Goal: Use online tool/utility: Utilize a website feature to perform a specific function

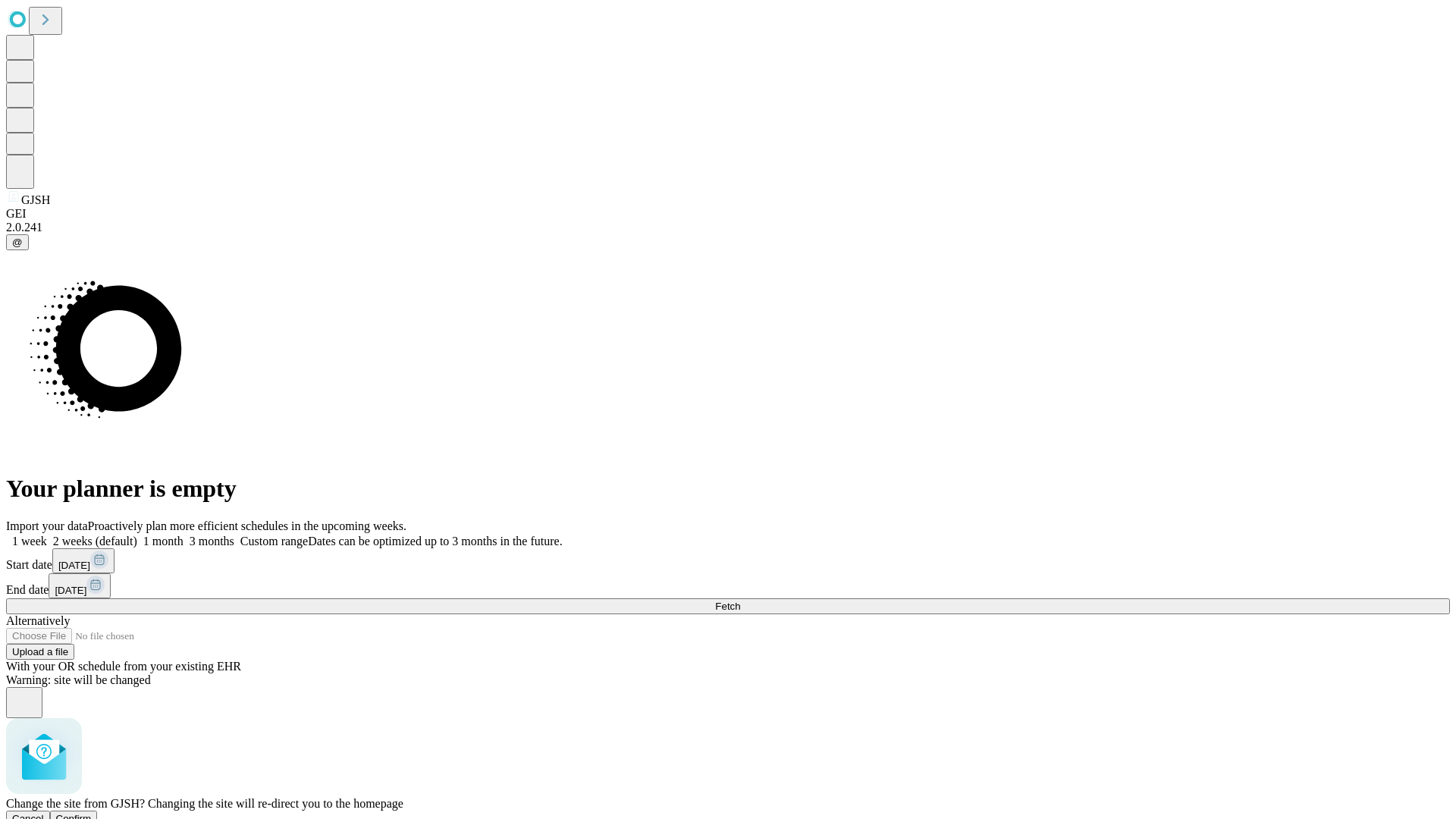
click at [92, 813] on span "Confirm" at bounding box center [73, 819] width 35 height 11
click at [138, 535] on label "2 weeks (default)" at bounding box center [92, 541] width 90 height 13
click at [740, 601] on span "Fetch" at bounding box center [728, 607] width 25 height 11
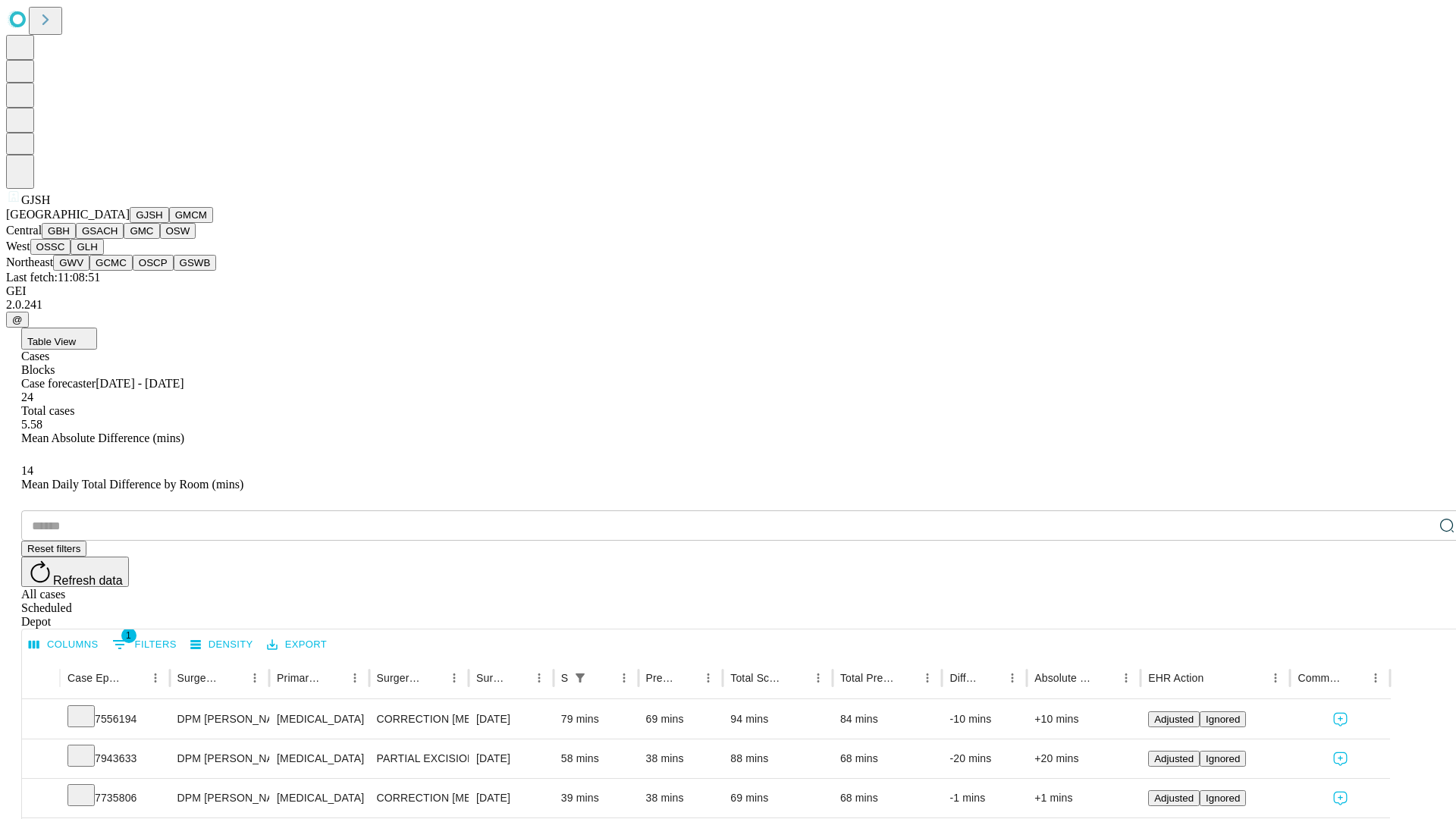
click at [169, 223] on button "GMCM" at bounding box center [191, 215] width 44 height 16
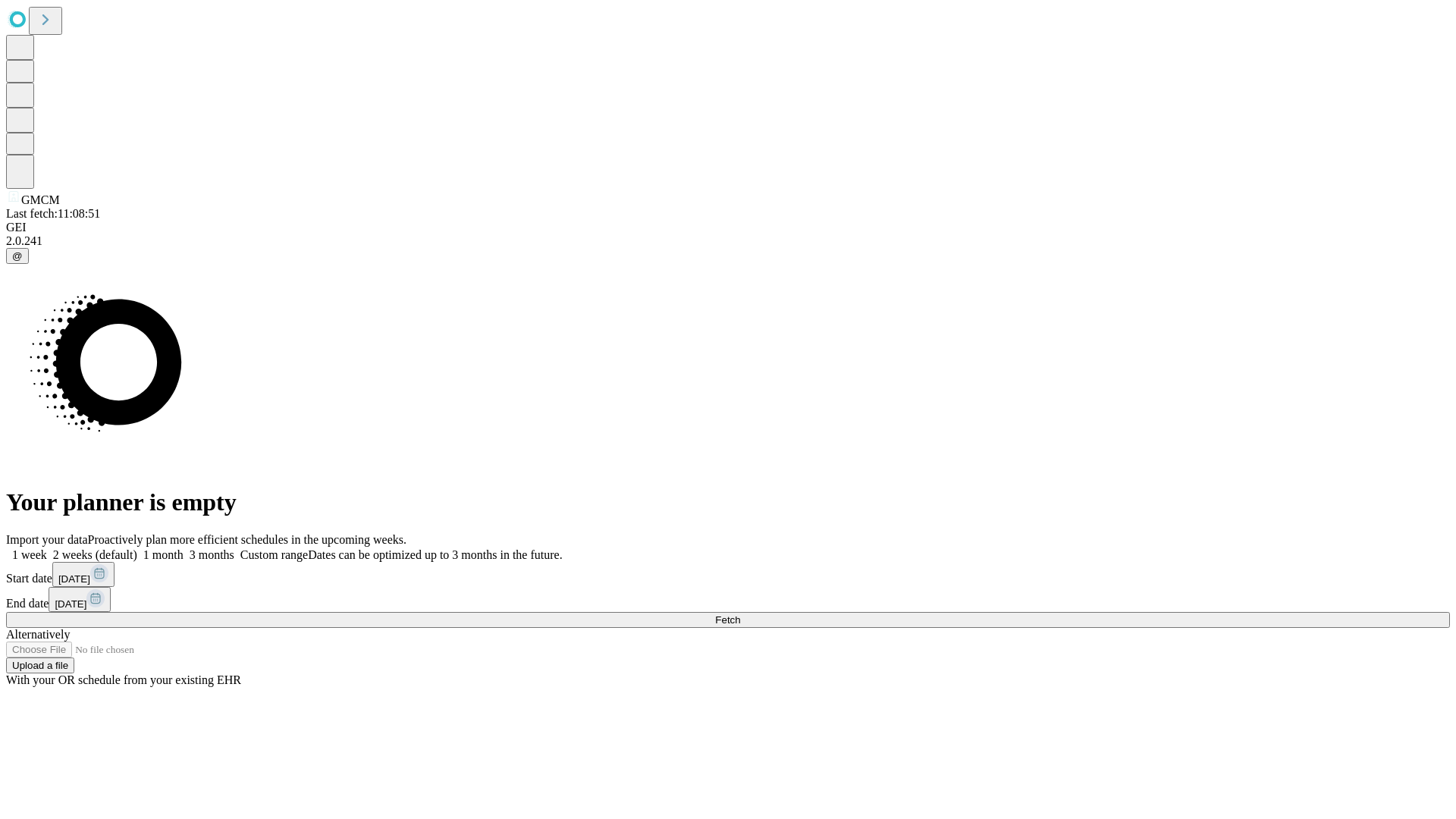
click at [740, 614] on span "Fetch" at bounding box center [728, 620] width 25 height 11
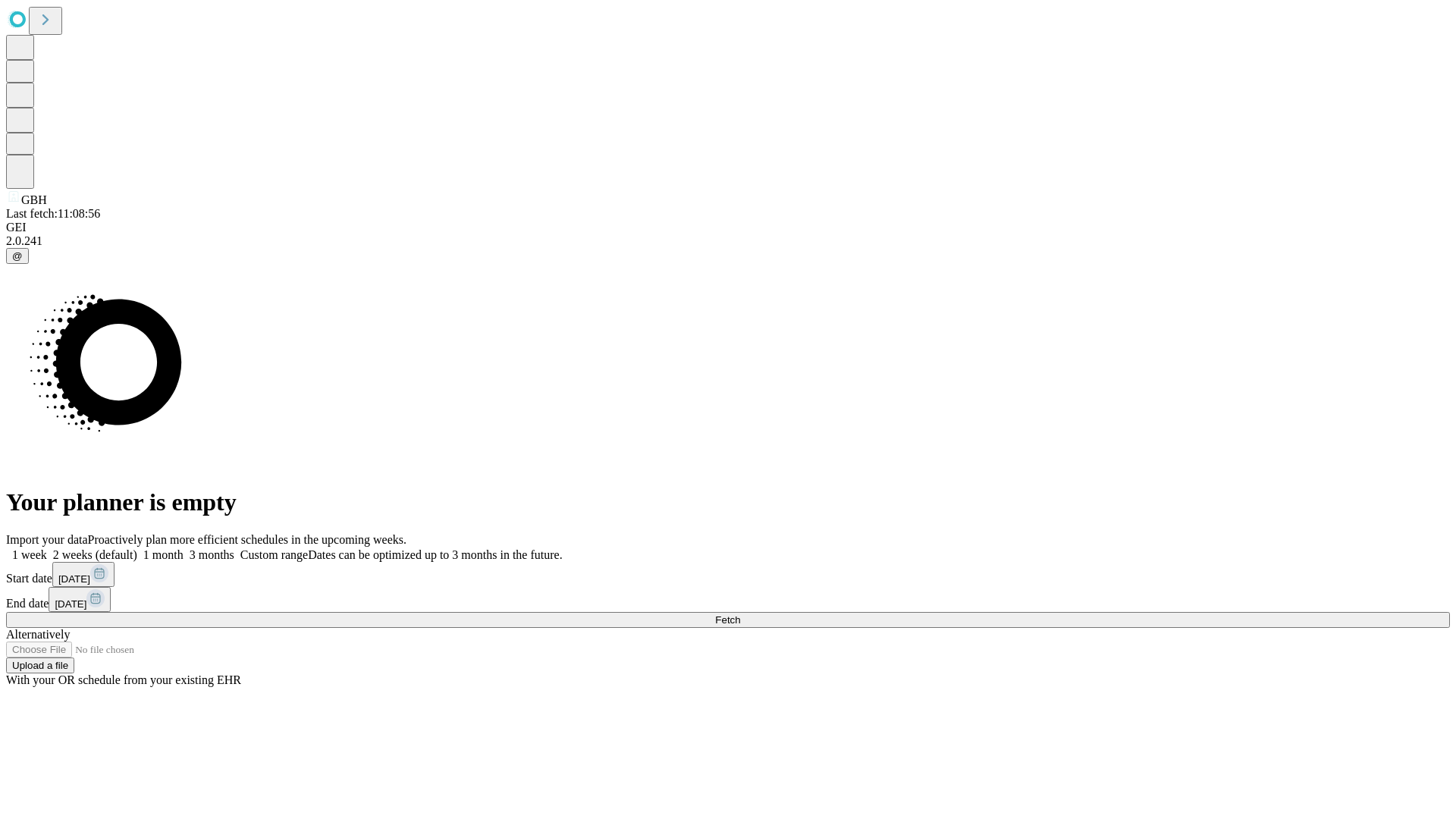
click at [740, 614] on span "Fetch" at bounding box center [728, 620] width 25 height 11
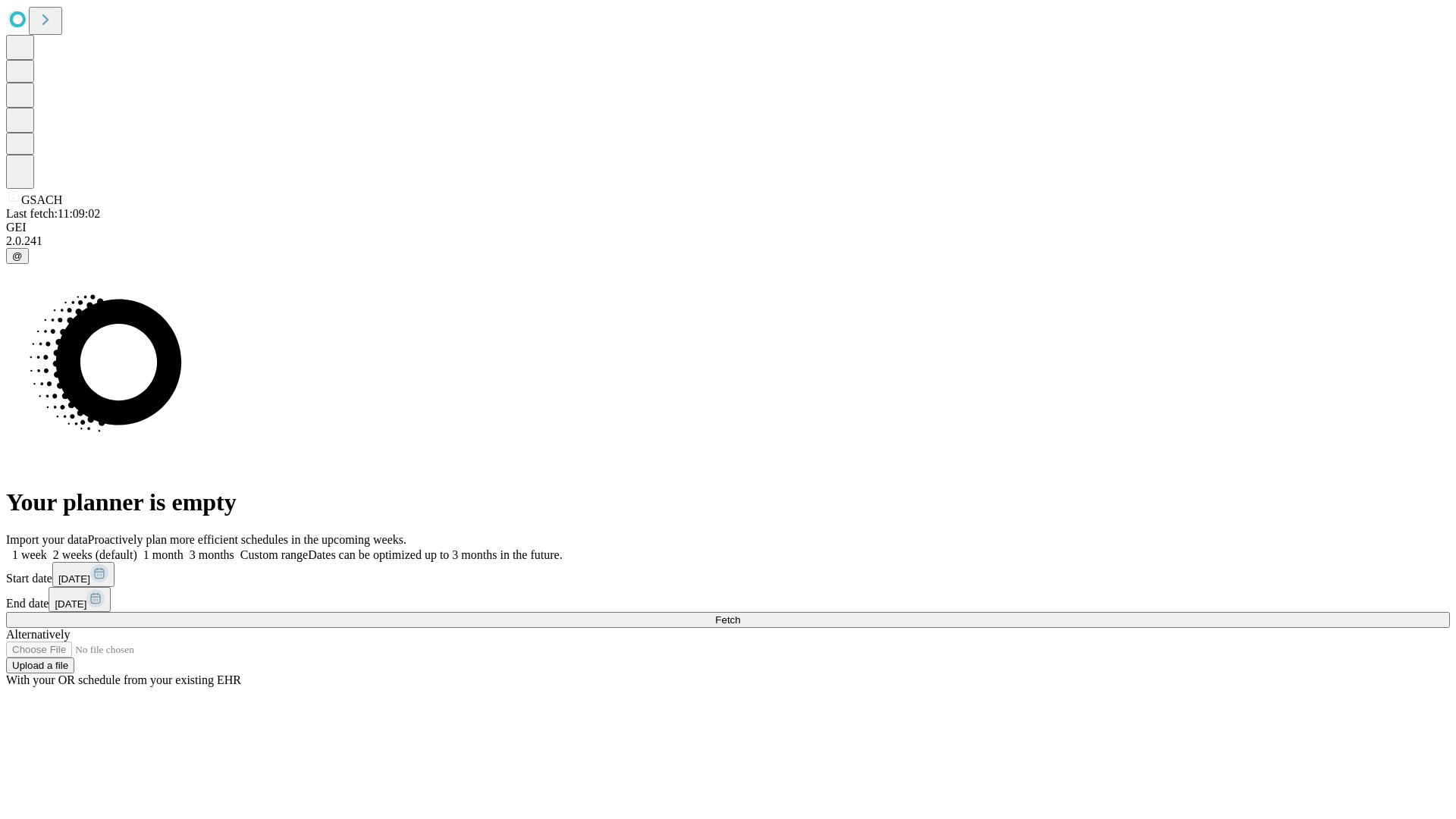
click at [138, 548] on label "2 weeks (default)" at bounding box center [92, 555] width 90 height 13
click at [740, 614] on span "Fetch" at bounding box center [728, 620] width 25 height 11
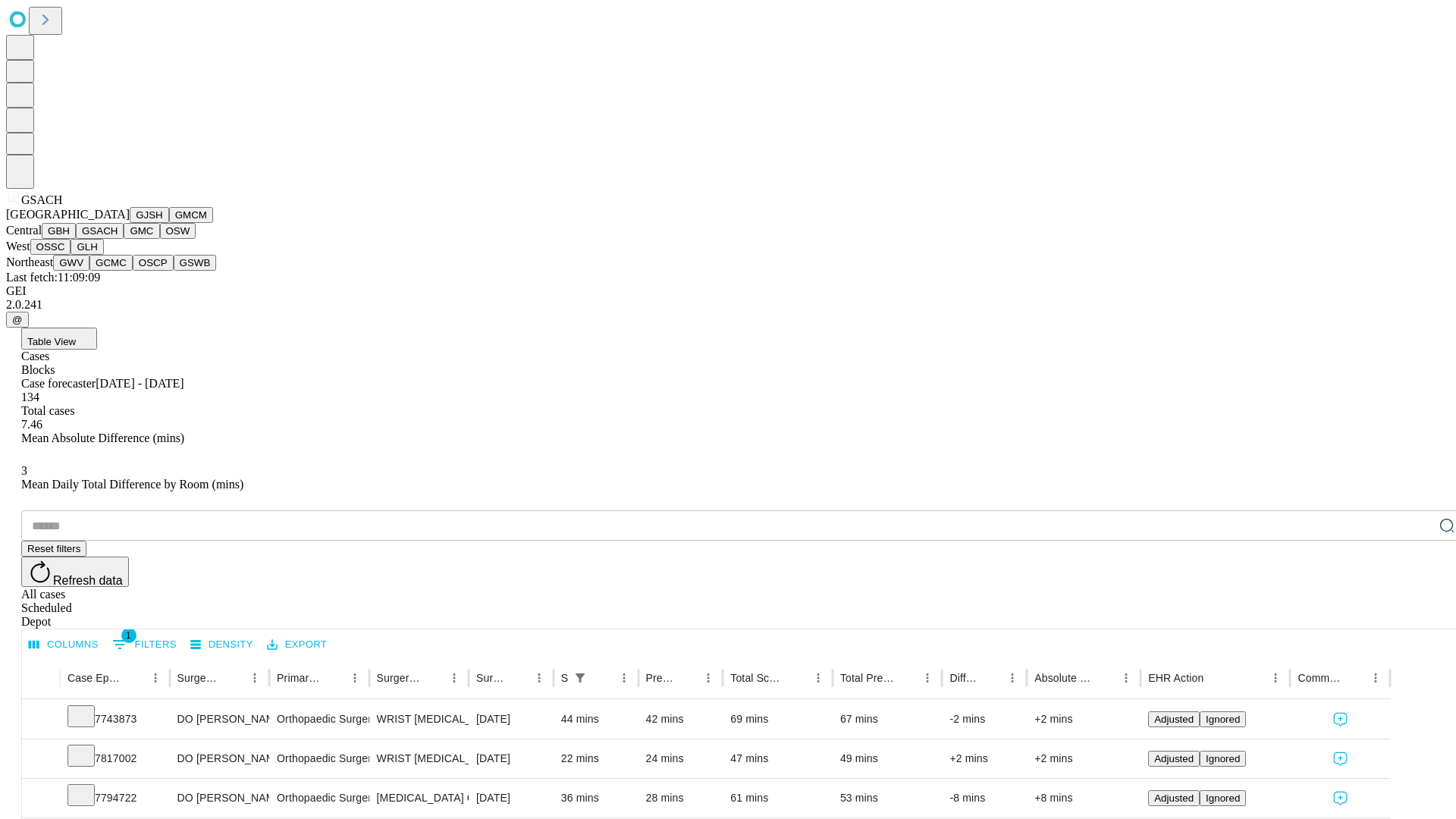
click at [123, 239] on button "GMC" at bounding box center [141, 231] width 35 height 16
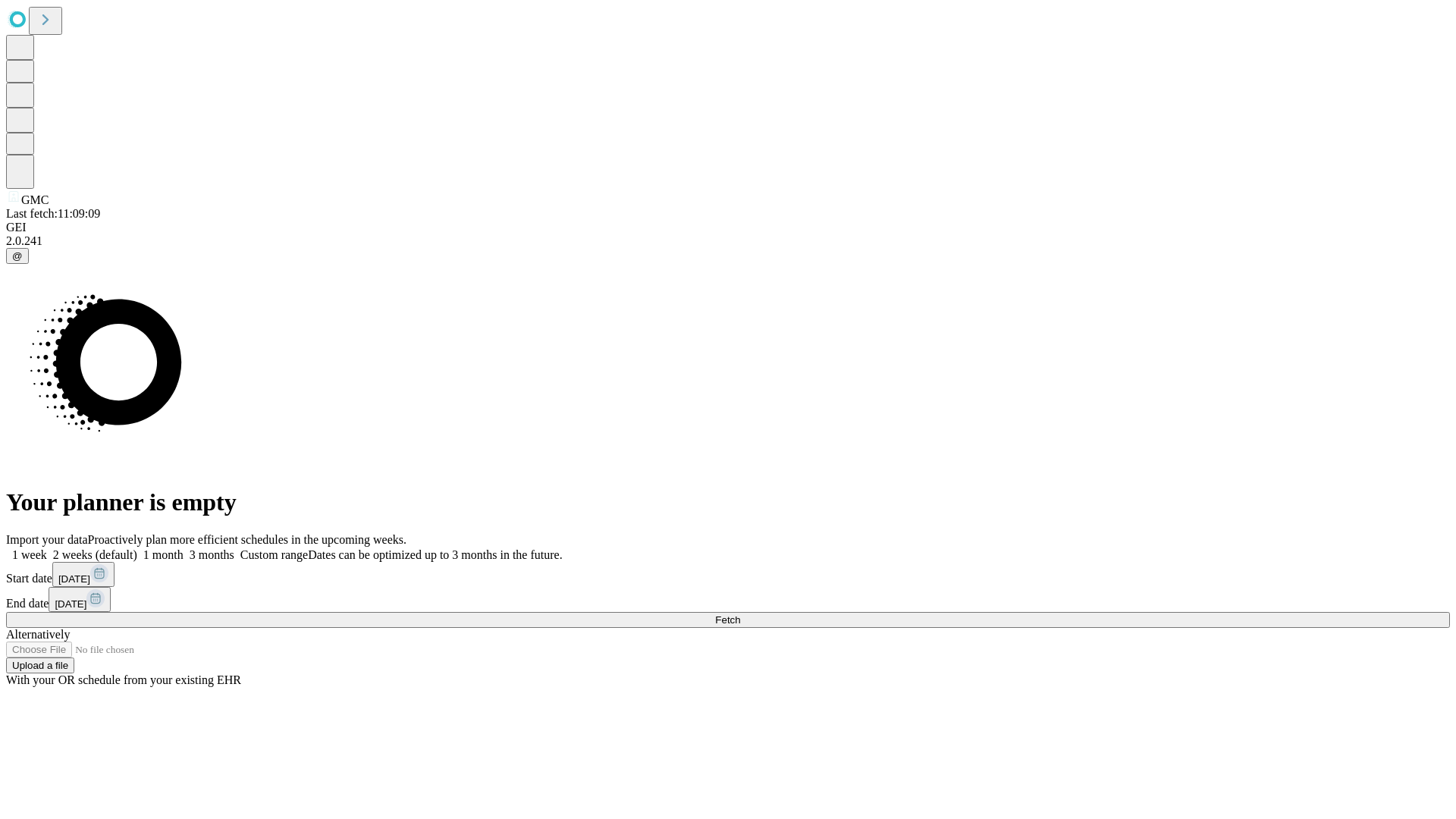
click at [138, 548] on label "2 weeks (default)" at bounding box center [92, 555] width 90 height 13
click at [740, 614] on span "Fetch" at bounding box center [728, 620] width 25 height 11
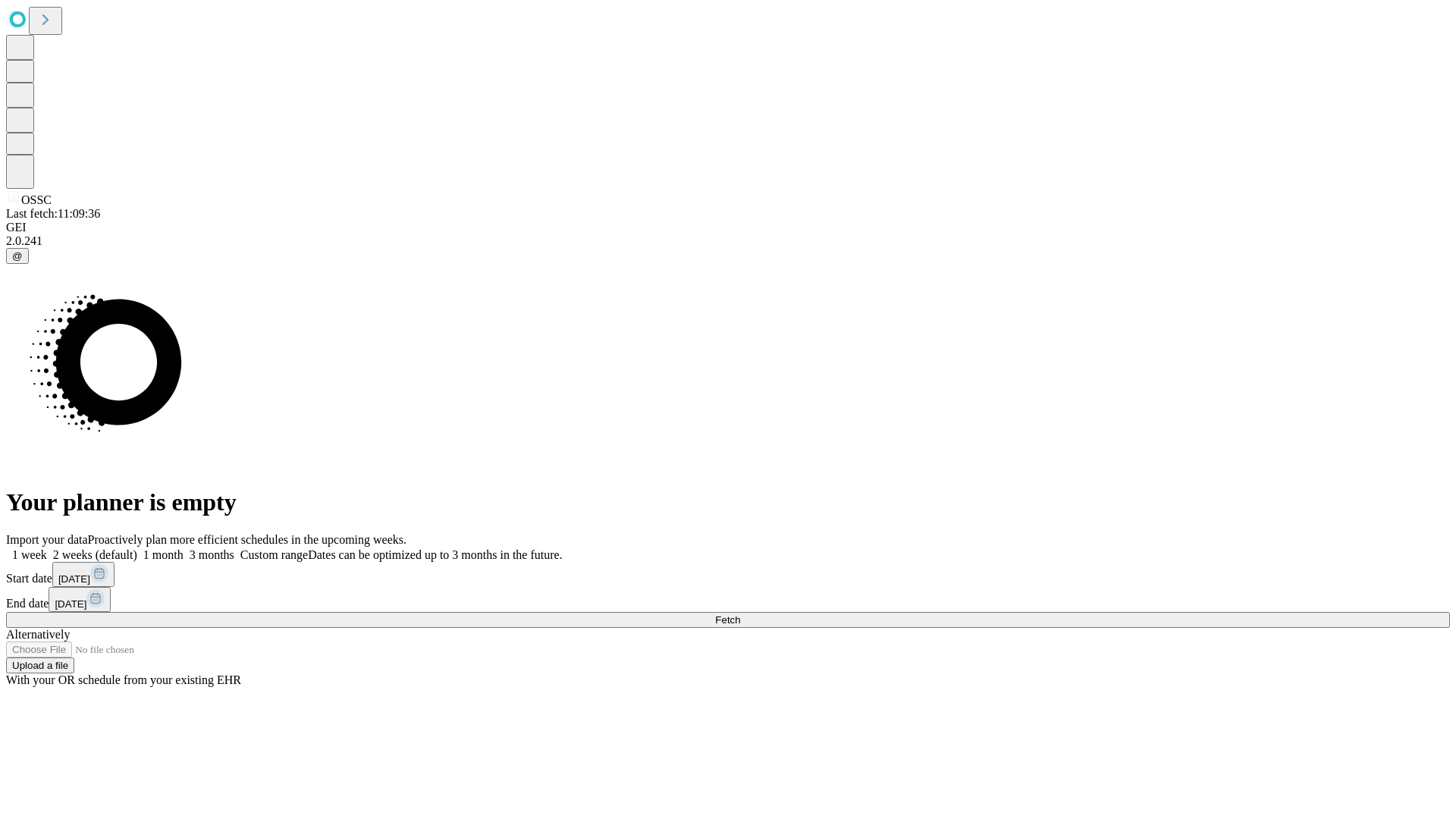
click at [138, 548] on label "2 weeks (default)" at bounding box center [92, 555] width 90 height 13
click at [740, 614] on span "Fetch" at bounding box center [728, 620] width 25 height 11
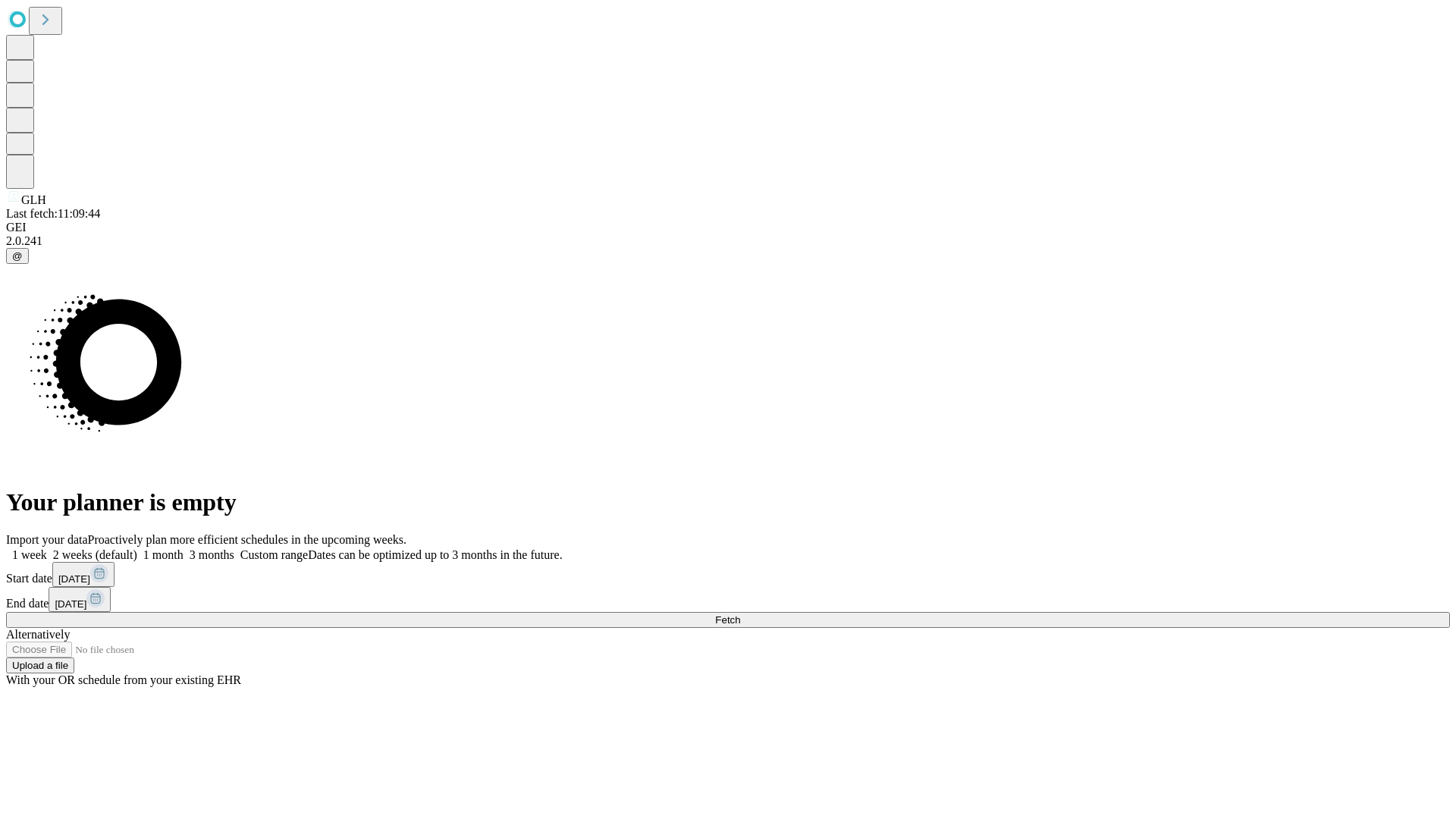
click at [138, 548] on label "2 weeks (default)" at bounding box center [92, 555] width 90 height 13
click at [740, 614] on span "Fetch" at bounding box center [728, 620] width 25 height 11
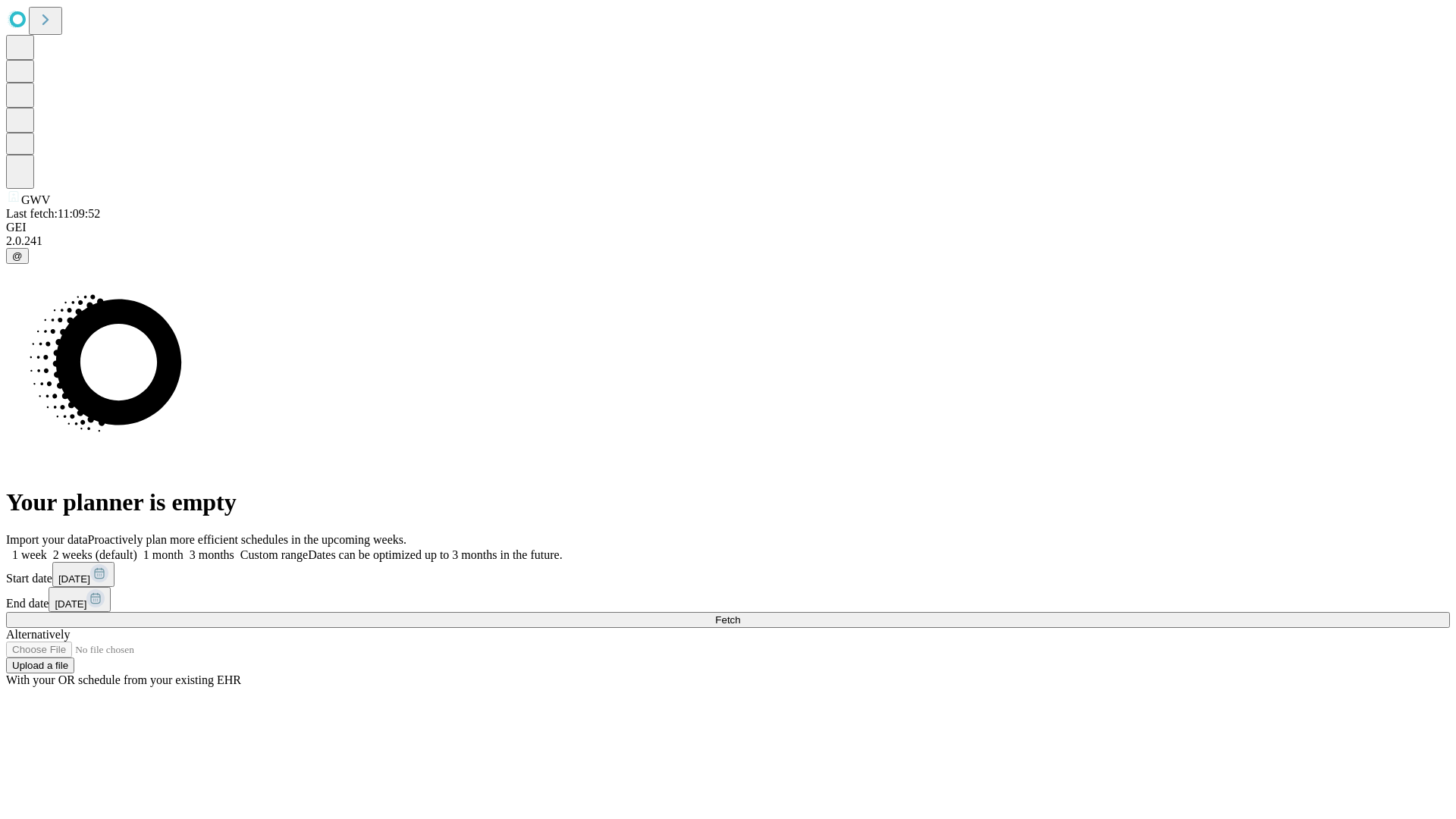
click at [138, 548] on label "2 weeks (default)" at bounding box center [92, 555] width 90 height 13
click at [740, 614] on span "Fetch" at bounding box center [728, 620] width 25 height 11
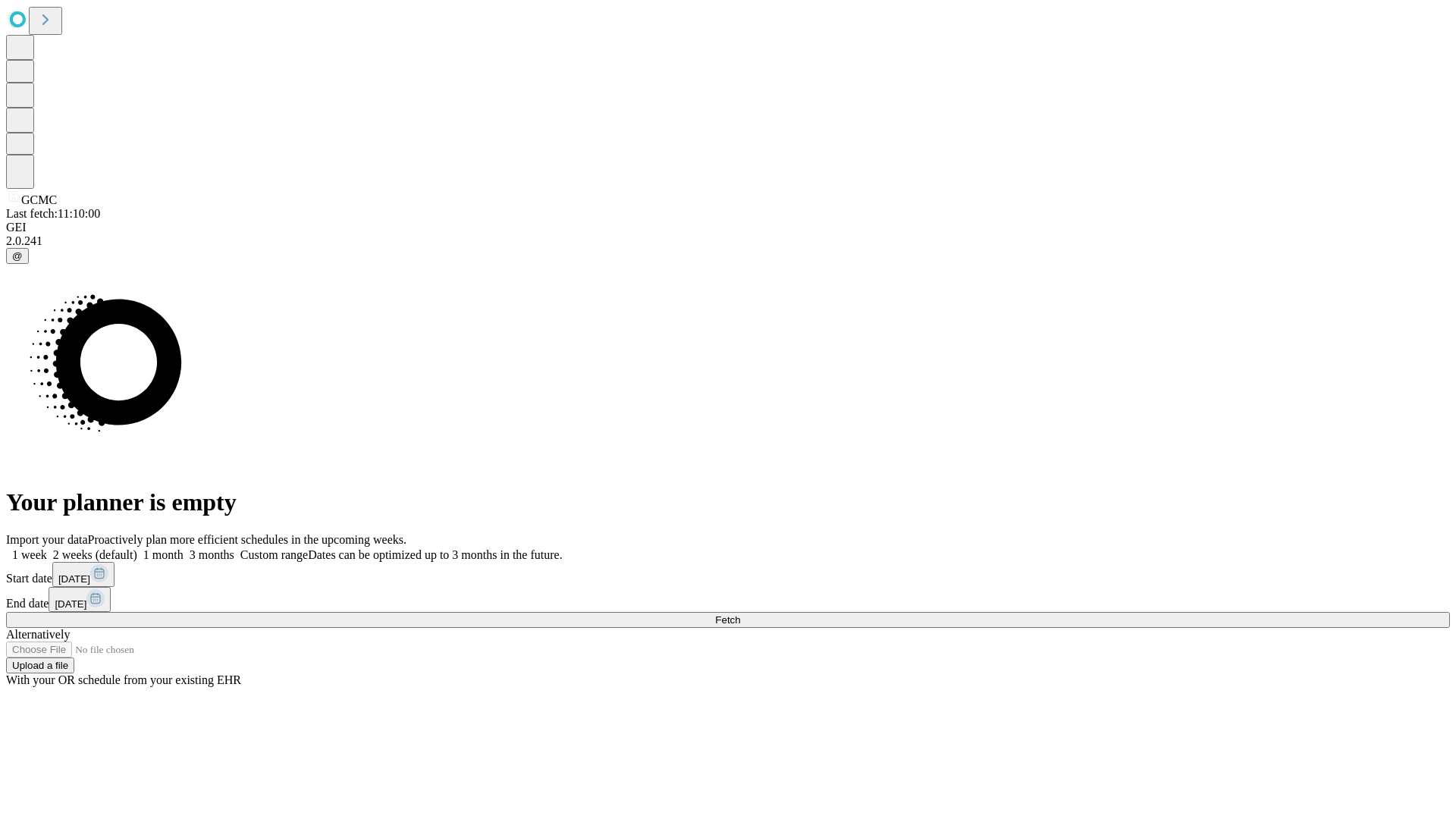
click at [740, 614] on span "Fetch" at bounding box center [728, 620] width 25 height 11
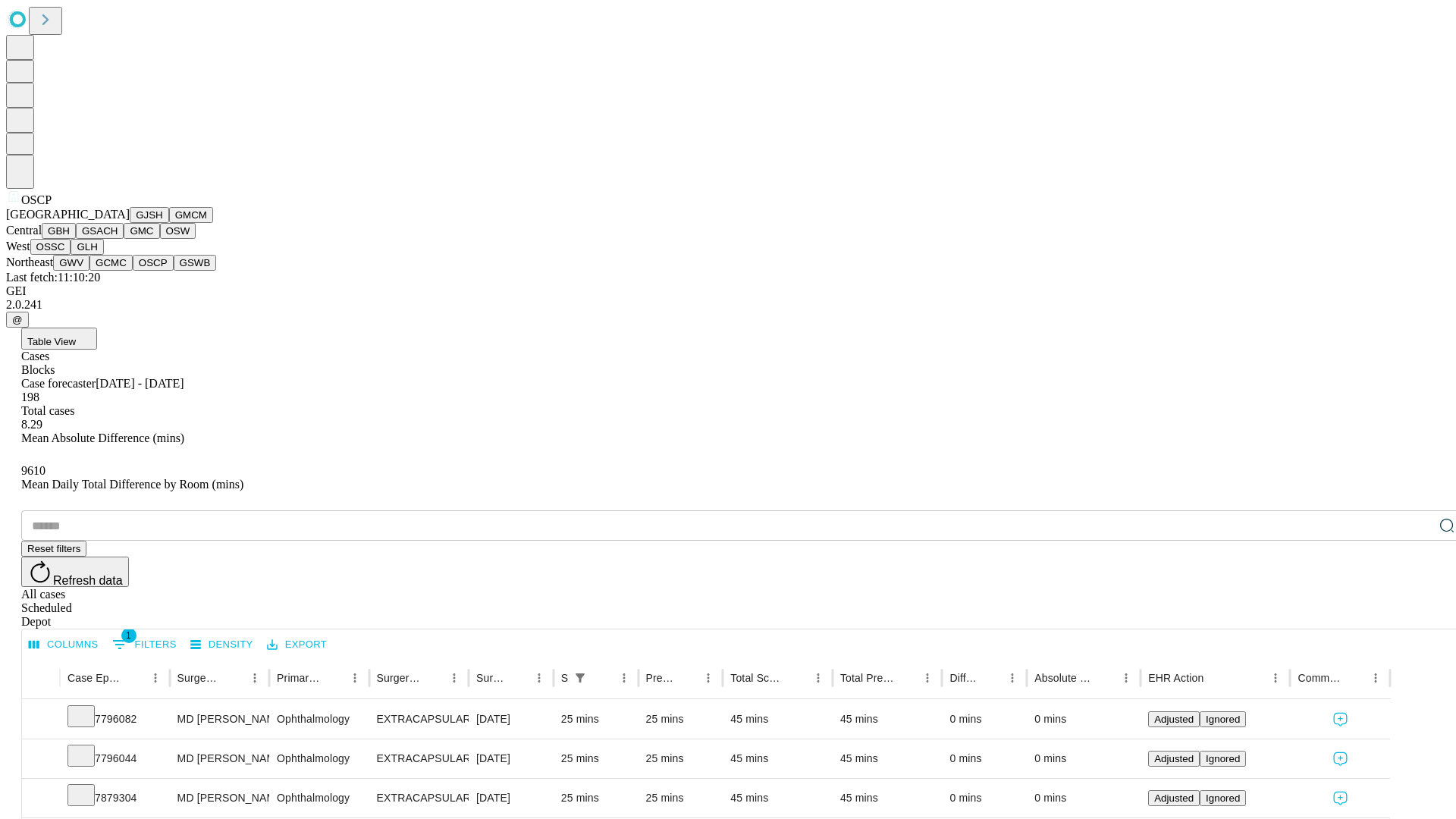
click at [174, 271] on button "GSWB" at bounding box center [195, 263] width 43 height 16
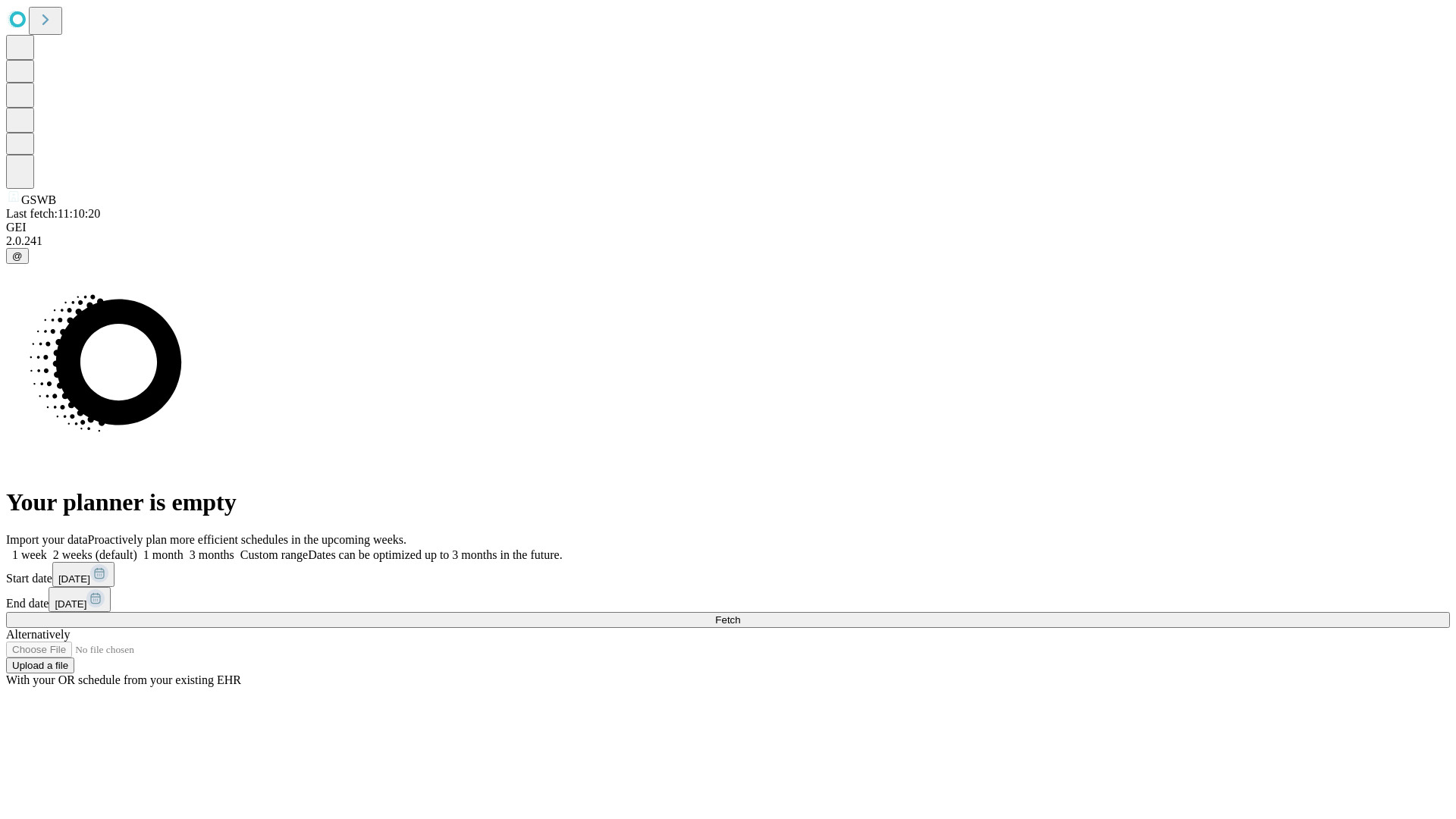
click at [138, 548] on label "2 weeks (default)" at bounding box center [92, 555] width 90 height 13
click at [740, 614] on span "Fetch" at bounding box center [728, 620] width 25 height 11
